Goal: Communication & Community: Ask a question

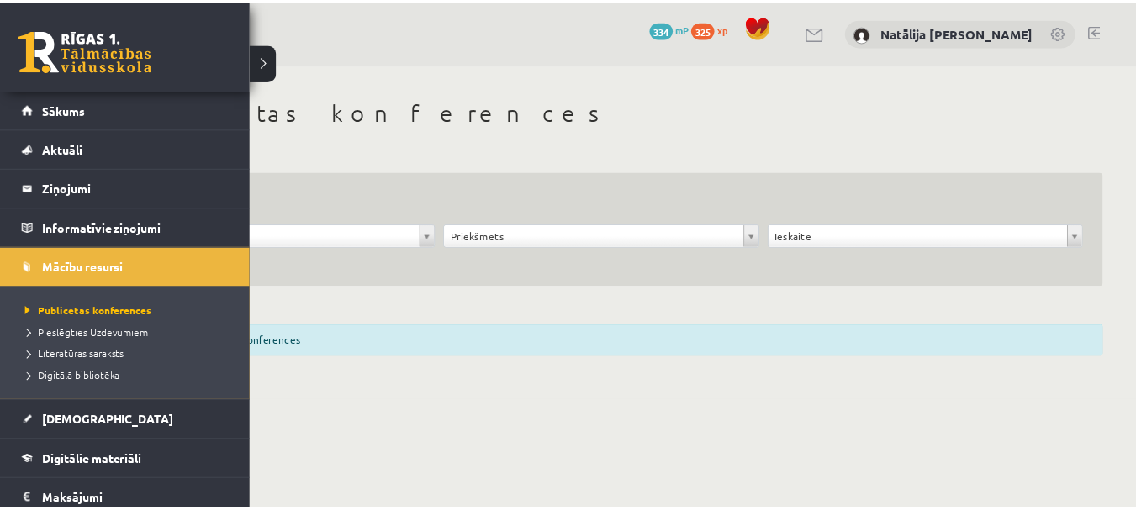
scroll to position [124, 0]
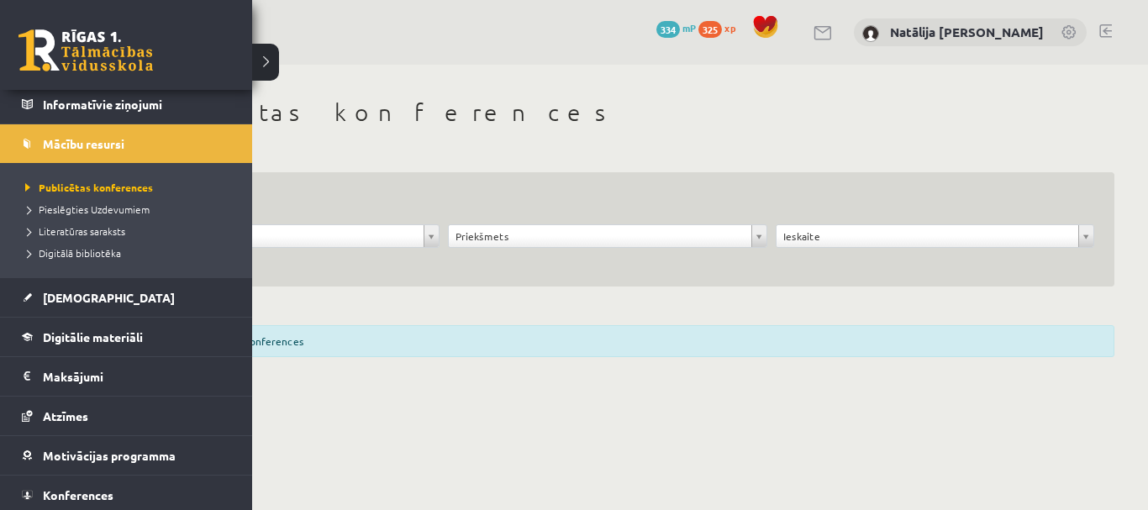
click at [51, 141] on span "Mācību resursi" at bounding box center [84, 143] width 82 height 15
click at [77, 302] on span "[DEMOGRAPHIC_DATA]" at bounding box center [109, 297] width 132 height 15
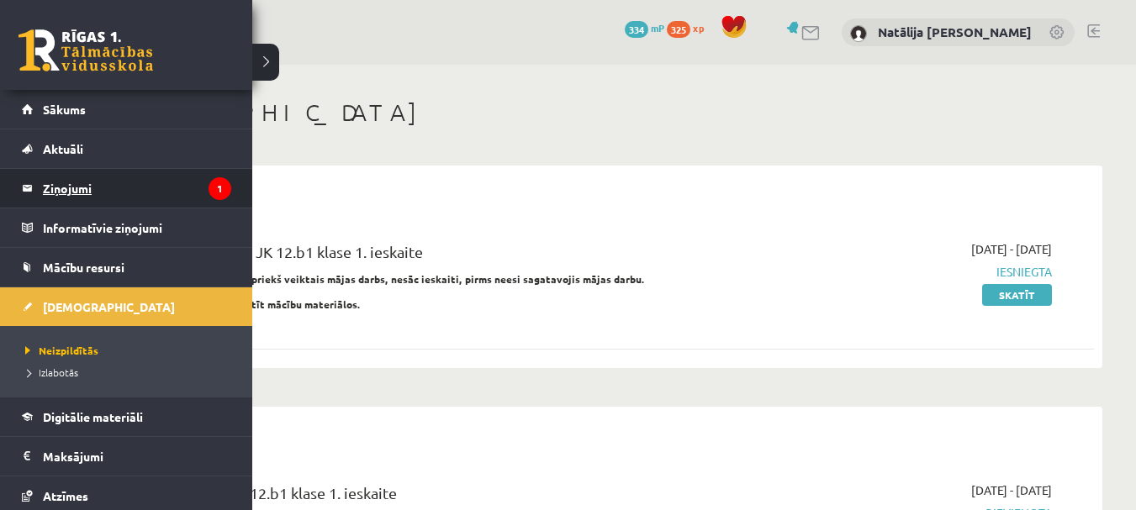
click at [129, 180] on legend "Ziņojumi 1" at bounding box center [137, 188] width 188 height 39
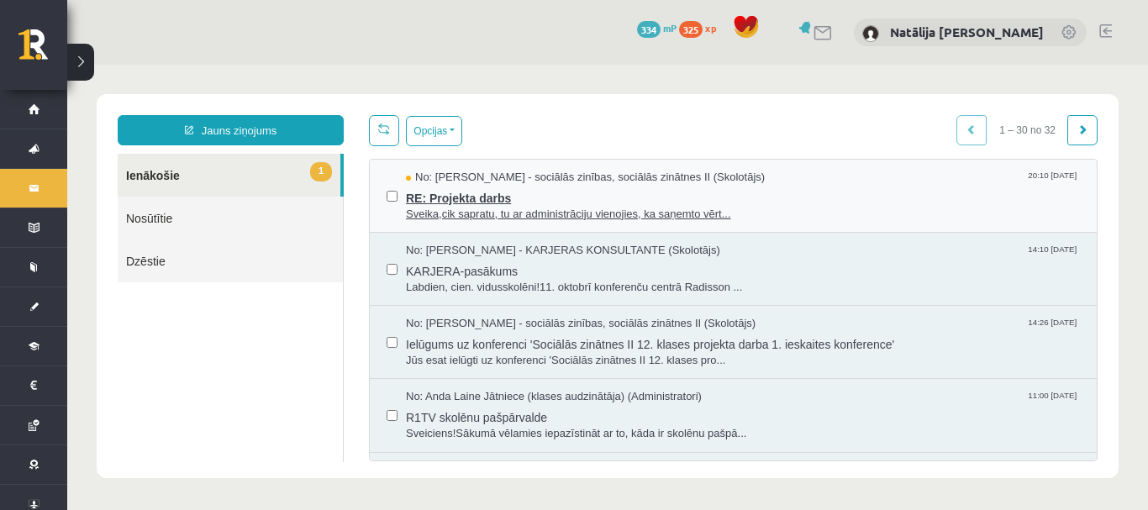
click at [585, 207] on span "Sveika,cik sapratu, tu ar administrāciju vienojies, ka saņemto vērt..." at bounding box center [743, 215] width 674 height 16
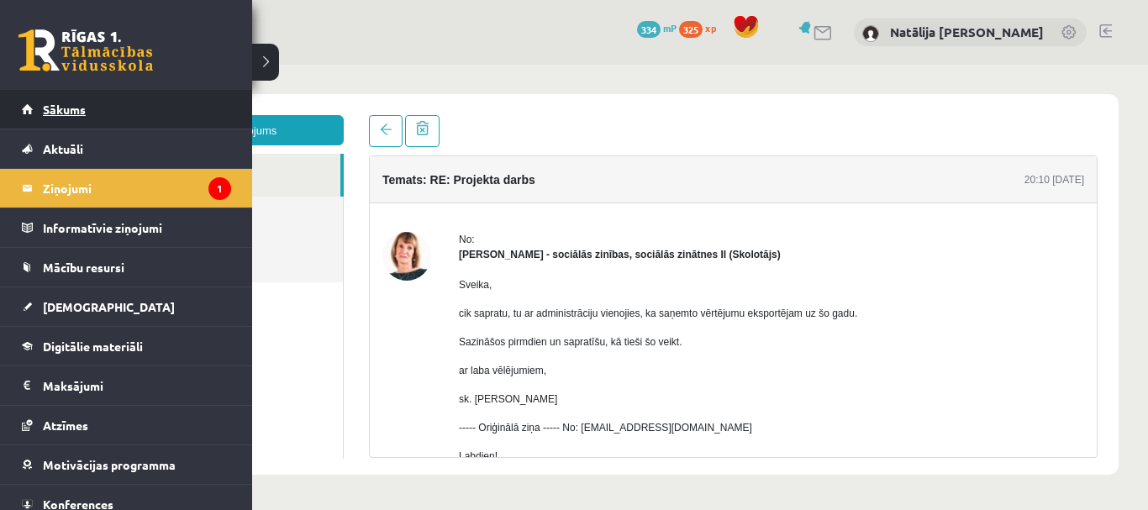
click at [35, 104] on link "Sākums" at bounding box center [126, 109] width 209 height 39
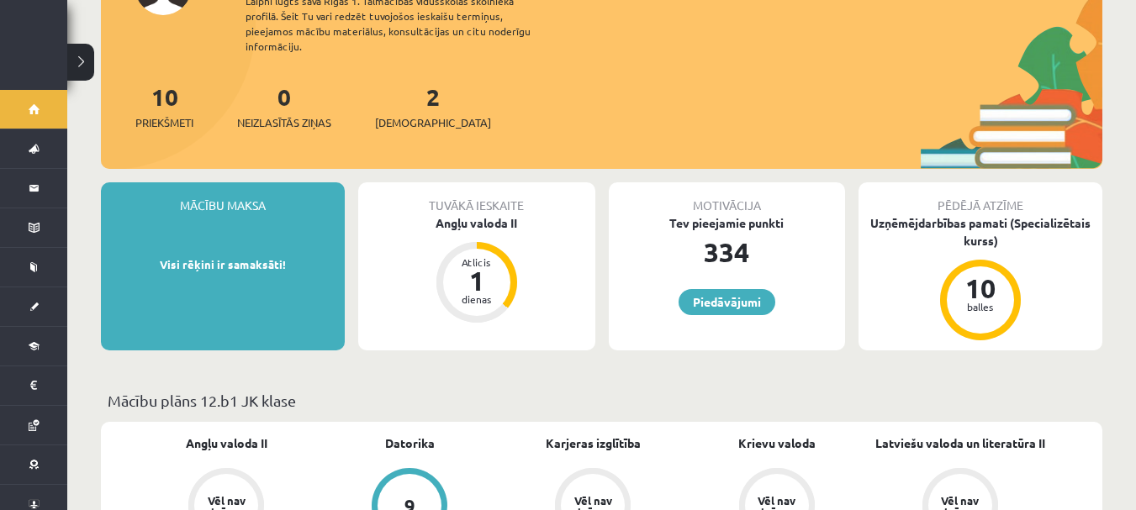
scroll to position [216, 0]
